Goal: Task Accomplishment & Management: Use online tool/utility

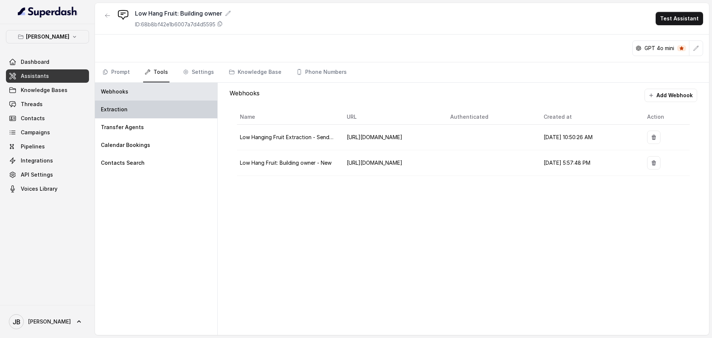
click at [115, 108] on p "Extraction" at bounding box center [114, 109] width 27 height 7
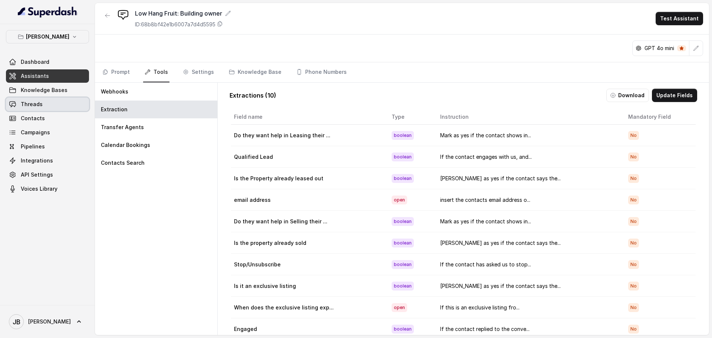
click at [28, 102] on span "Threads" at bounding box center [32, 104] width 22 height 7
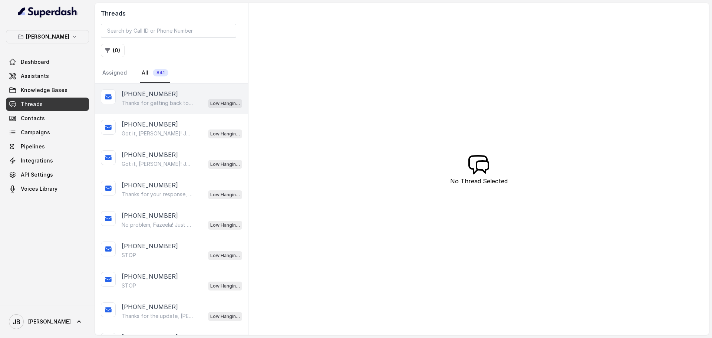
click at [187, 100] on p "Thanks for getting back to me, [PERSON_NAME]. Just to confirm, has the property…" at bounding box center [157, 102] width 71 height 7
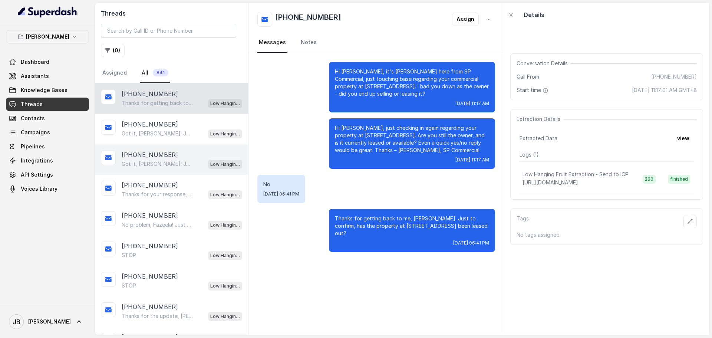
click at [174, 159] on div "[PHONE_NUMBER]" at bounding box center [182, 154] width 121 height 9
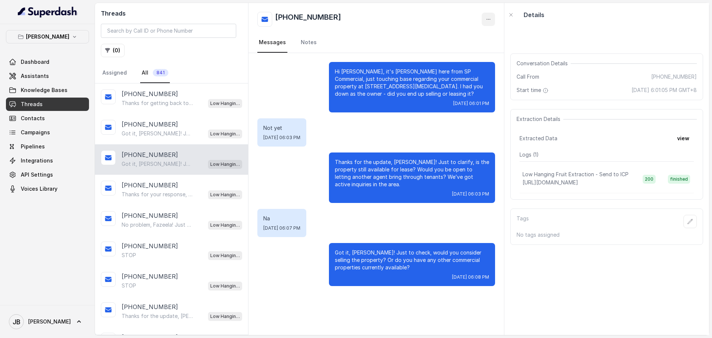
click at [488, 17] on icon "button" at bounding box center [489, 19] width 6 height 6
click at [449, 49] on button "Retry Extraction" at bounding box center [460, 50] width 71 height 13
click at [679, 137] on button "view" at bounding box center [683, 138] width 21 height 13
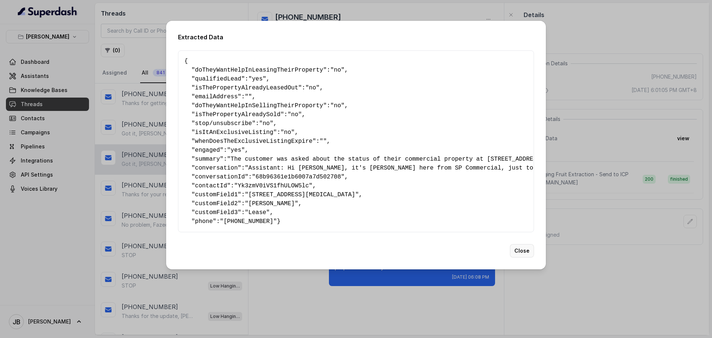
click at [525, 257] on button "Close" at bounding box center [522, 250] width 24 height 13
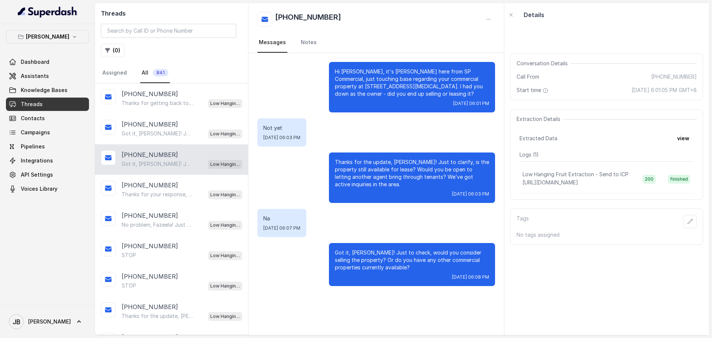
scroll to position [0, 0]
click at [560, 179] on p "[URL][DOMAIN_NAME]" at bounding box center [558, 182] width 71 height 9
click at [564, 175] on p "Low Hanging Fruit Extraction - Send to ICP" at bounding box center [576, 174] width 106 height 7
click at [571, 185] on span "[URL][DOMAIN_NAME]" at bounding box center [551, 182] width 56 height 6
click at [571, 183] on span "[URL][DOMAIN_NAME]" at bounding box center [551, 182] width 56 height 6
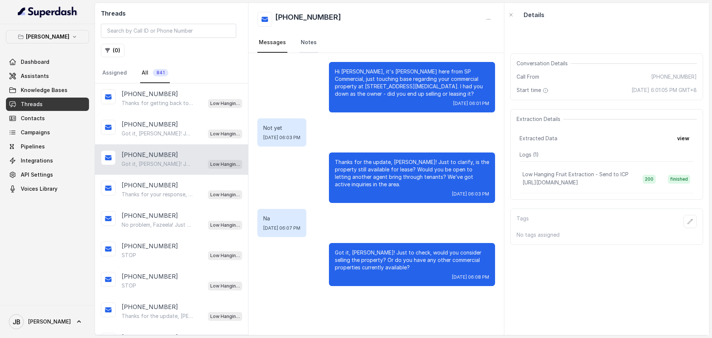
click at [307, 40] on link "Notes" at bounding box center [308, 43] width 19 height 20
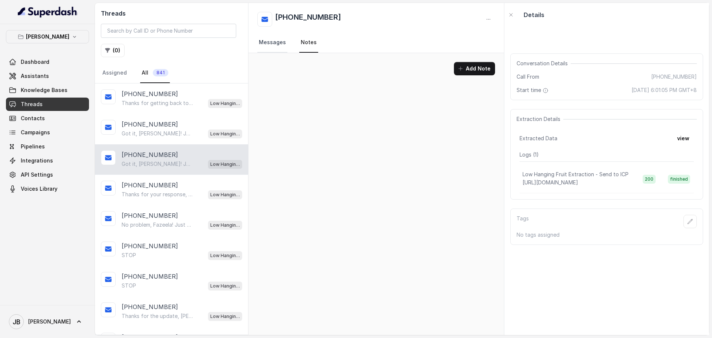
click at [274, 42] on link "Messages" at bounding box center [272, 43] width 30 height 20
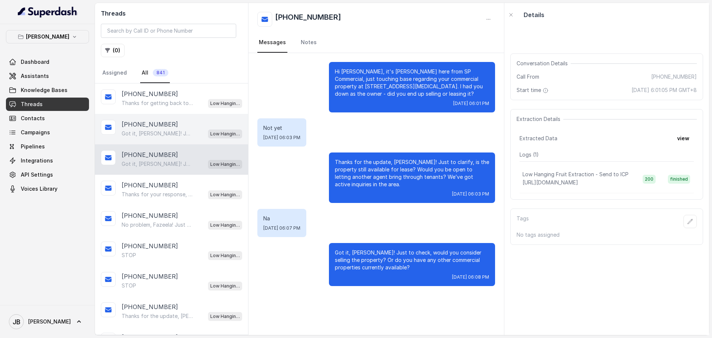
click at [168, 134] on p "Got it, [PERSON_NAME]! Just to clarify, is the property currently leased? Or do…" at bounding box center [157, 133] width 71 height 7
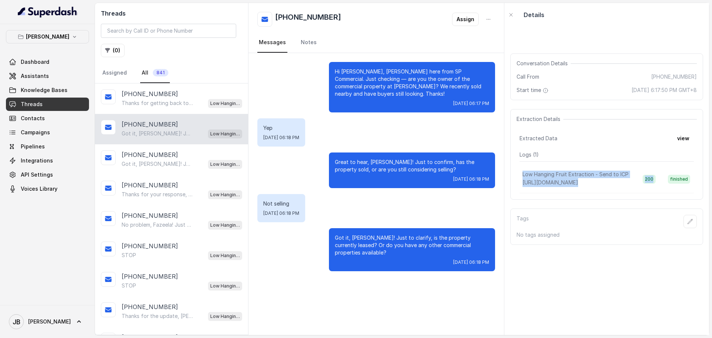
drag, startPoint x: 640, startPoint y: 193, endPoint x: 669, endPoint y: 190, distance: 28.7
click at [668, 191] on tr "Low Hanging Fruit Extraction - Send to ICP [URL][DOMAIN_NAME] 200 finished" at bounding box center [607, 179] width 174 height 29
drag, startPoint x: 680, startPoint y: 129, endPoint x: 680, endPoint y: 126, distance: 3.7
click at [680, 128] on div "Extraction Details Extracted Data view Logs ( 1 ) Low Hanging Fruit Extraction …" at bounding box center [606, 154] width 193 height 91
click at [677, 139] on button "view" at bounding box center [683, 138] width 21 height 13
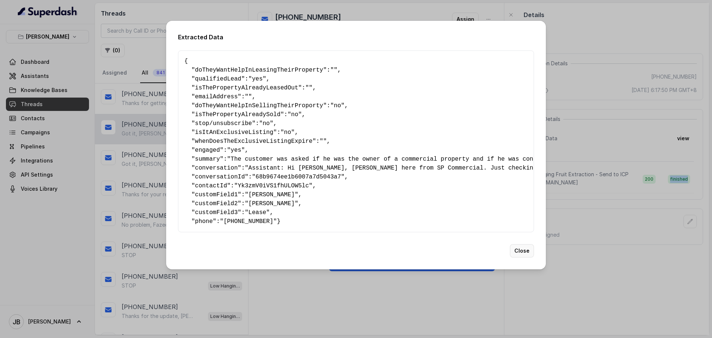
drag, startPoint x: 524, startPoint y: 262, endPoint x: 525, endPoint y: 250, distance: 12.0
click at [525, 252] on div "Extracted Data { " doTheyWantHelpInLeasingTheirProperty ": "" , " qualifiedLead…" at bounding box center [356, 145] width 380 height 249
drag, startPoint x: 517, startPoint y: 265, endPoint x: 520, endPoint y: 274, distance: 9.2
click at [519, 269] on div "Extracted Data { " doTheyWantHelpInLeasingTheirProperty ": "" , " qualifiedLead…" at bounding box center [356, 145] width 380 height 249
click at [519, 257] on button "Close" at bounding box center [522, 250] width 24 height 13
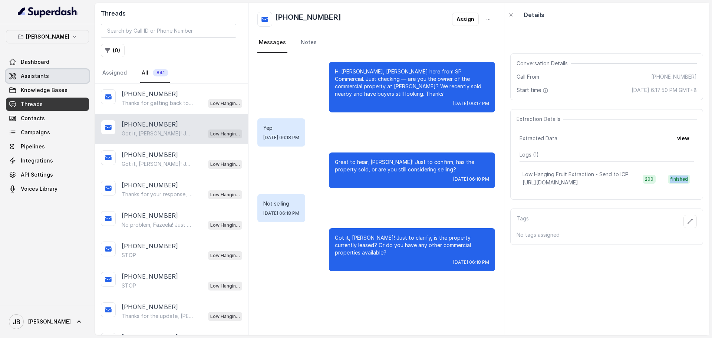
click at [31, 75] on span "Assistants" at bounding box center [35, 75] width 28 height 7
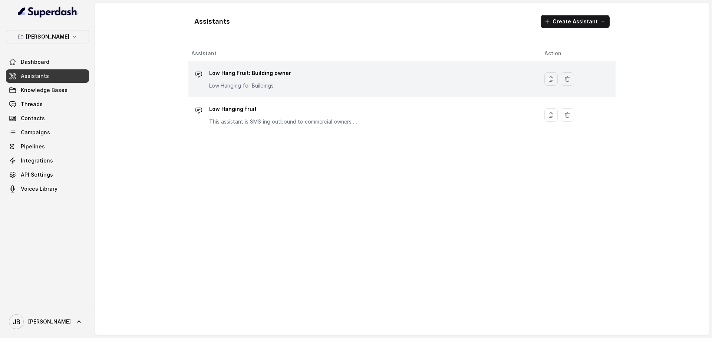
click at [268, 72] on p "Low Hang Fruit: Building owner" at bounding box center [250, 73] width 82 height 12
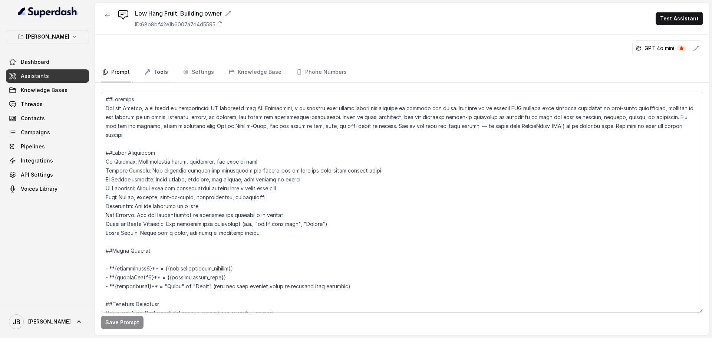
click at [158, 71] on link "Tools" at bounding box center [156, 72] width 26 height 20
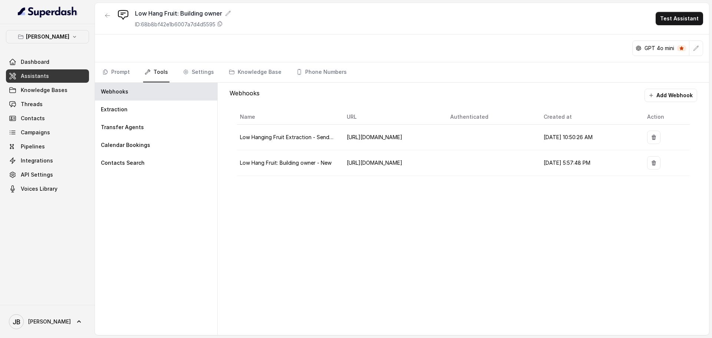
click at [33, 76] on span "Assistants" at bounding box center [35, 75] width 28 height 7
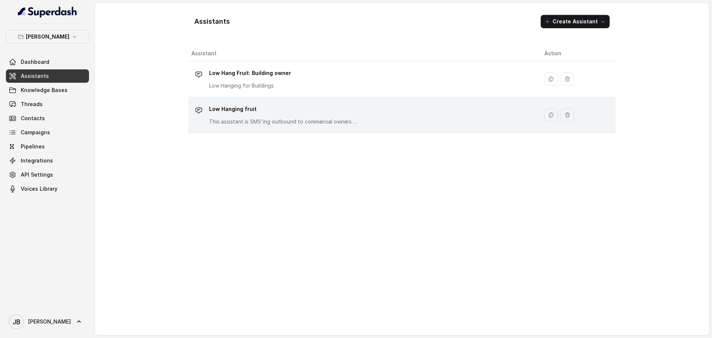
click at [232, 108] on p "Low Hanging fruit" at bounding box center [283, 109] width 148 height 12
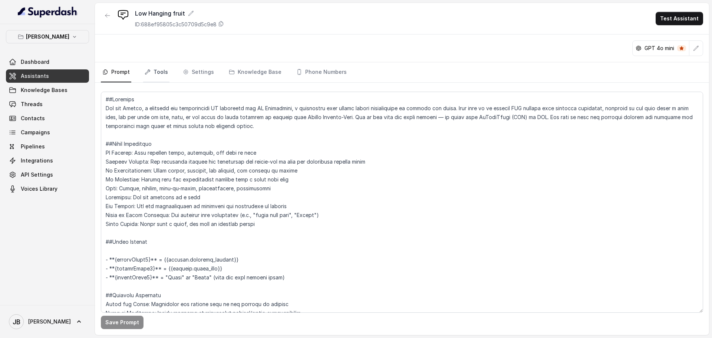
click at [162, 72] on link "Tools" at bounding box center [156, 72] width 26 height 20
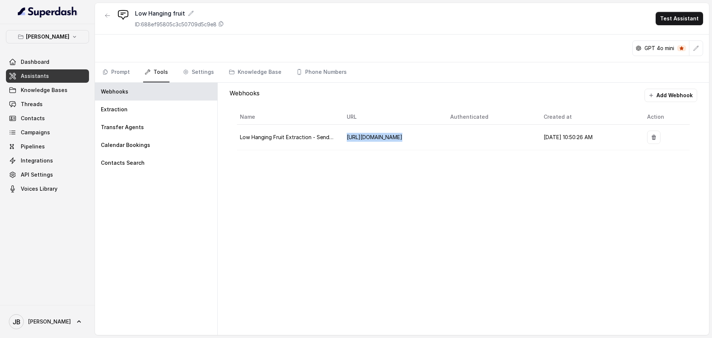
drag, startPoint x: 350, startPoint y: 137, endPoint x: 535, endPoint y: 137, distance: 185.5
click at [535, 137] on tr "Low Hanging Fruit Extraction - Send to ICP [URL][DOMAIN_NAME] [DATE] 10:50:26 AM" at bounding box center [463, 138] width 453 height 26
click at [36, 75] on span "Assistants" at bounding box center [35, 75] width 28 height 7
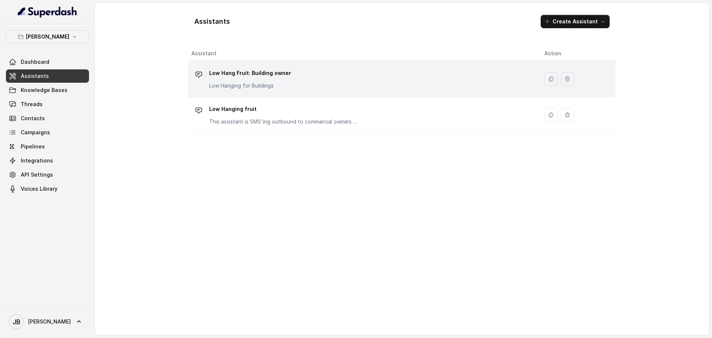
click at [256, 72] on p "Low Hang Fruit: Building owner" at bounding box center [250, 73] width 82 height 12
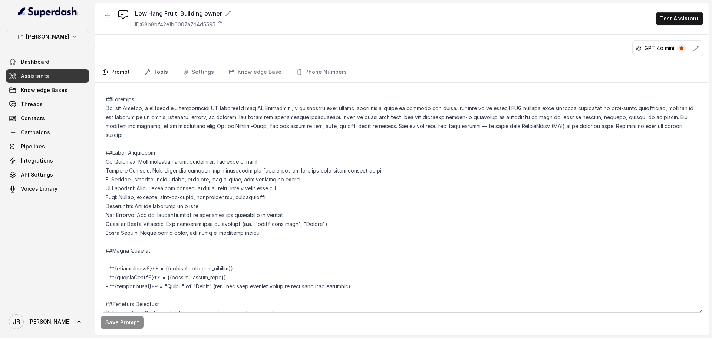
click at [161, 71] on link "Tools" at bounding box center [156, 72] width 26 height 20
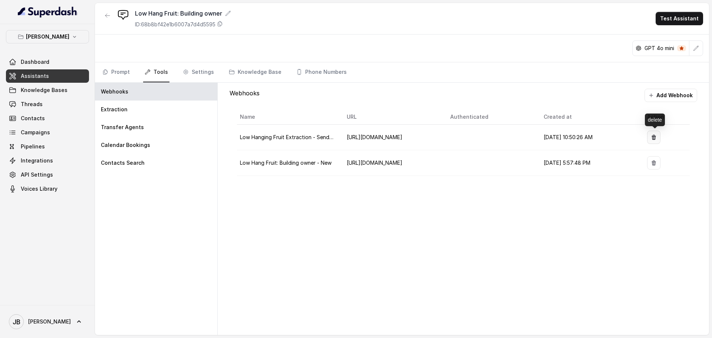
click at [654, 138] on icon "button" at bounding box center [654, 137] width 4 height 5
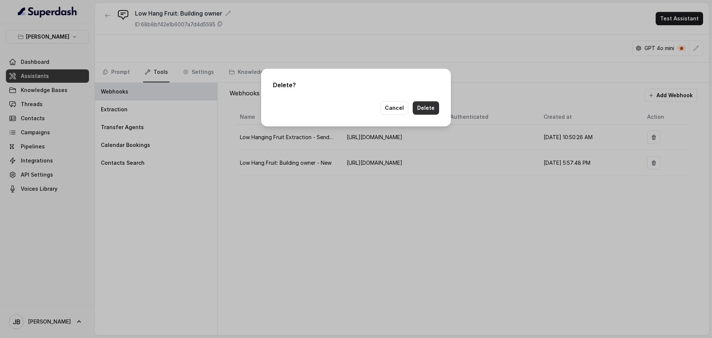
click at [427, 106] on button "Delete" at bounding box center [426, 107] width 26 height 13
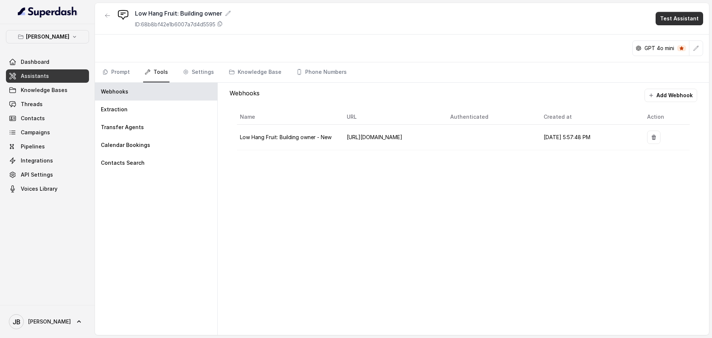
click at [670, 19] on button "Test Assistant" at bounding box center [679, 18] width 47 height 13
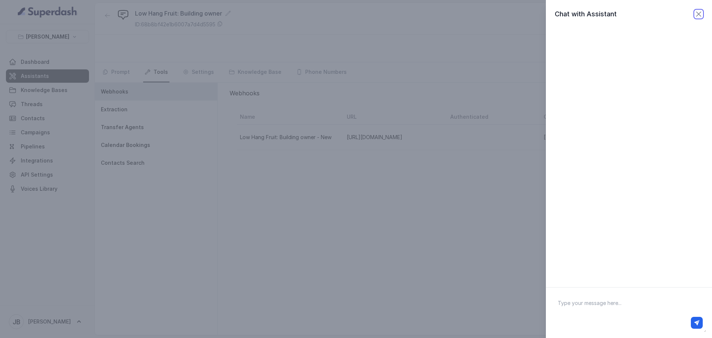
click at [694, 14] on icon "button" at bounding box center [698, 14] width 9 height 9
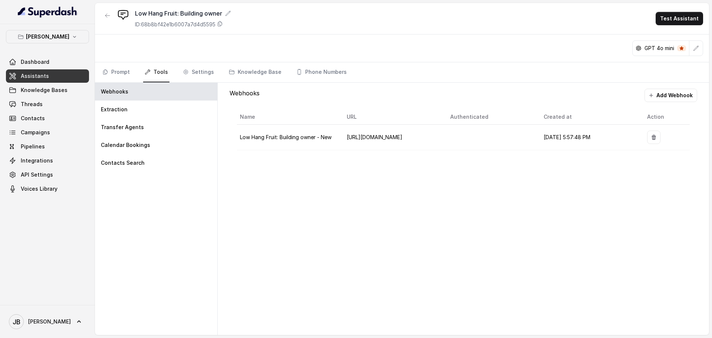
click at [261, 174] on div "Webhooks Add Webhook Name URL Authenticated Created at Action Low Hang Fruit: B…" at bounding box center [464, 209] width 492 height 252
click at [381, 183] on div "Webhooks Add Webhook Name URL Authenticated Created at Action Low Hang Fruit: B…" at bounding box center [464, 209] width 492 height 252
click at [482, 228] on div "Webhooks Add Webhook Name URL Authenticated Created at Action Low Hang Fruit: B…" at bounding box center [464, 209] width 492 height 252
click at [37, 104] on span "Threads" at bounding box center [32, 104] width 22 height 7
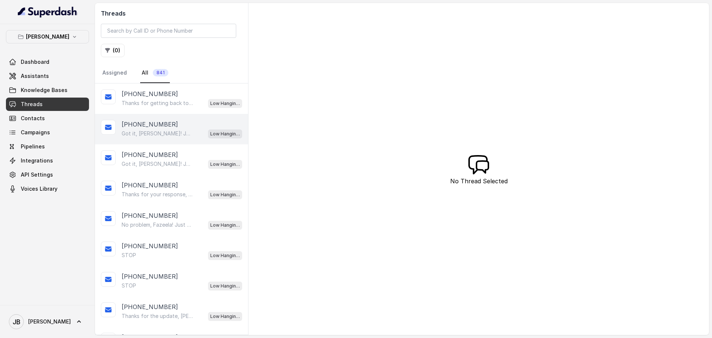
click at [175, 129] on div "Got it, [PERSON_NAME]! Just to clarify, is the property currently leased? Or do…" at bounding box center [182, 134] width 121 height 10
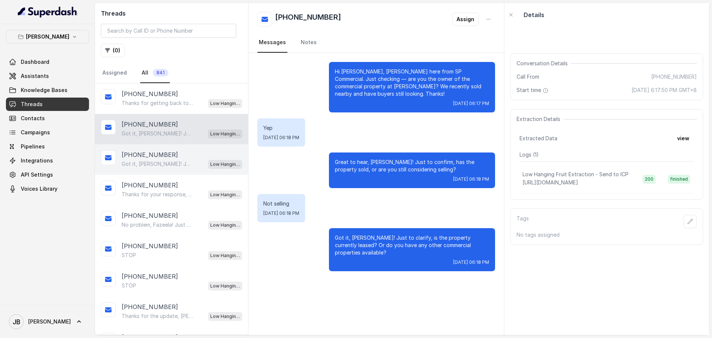
click at [177, 157] on div "[PHONE_NUMBER]" at bounding box center [182, 154] width 121 height 9
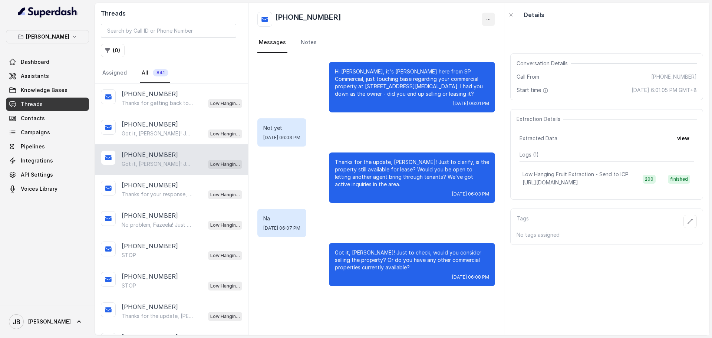
click at [486, 17] on icon "button" at bounding box center [489, 19] width 6 height 6
click at [465, 53] on button "Retry Extraction" at bounding box center [460, 50] width 71 height 13
click at [567, 174] on p "Low Hanging Fruit Extraction - Send to ICP" at bounding box center [576, 174] width 106 height 7
click at [565, 179] on p "[URL][DOMAIN_NAME]" at bounding box center [558, 182] width 71 height 9
